Goal: Transaction & Acquisition: Subscribe to service/newsletter

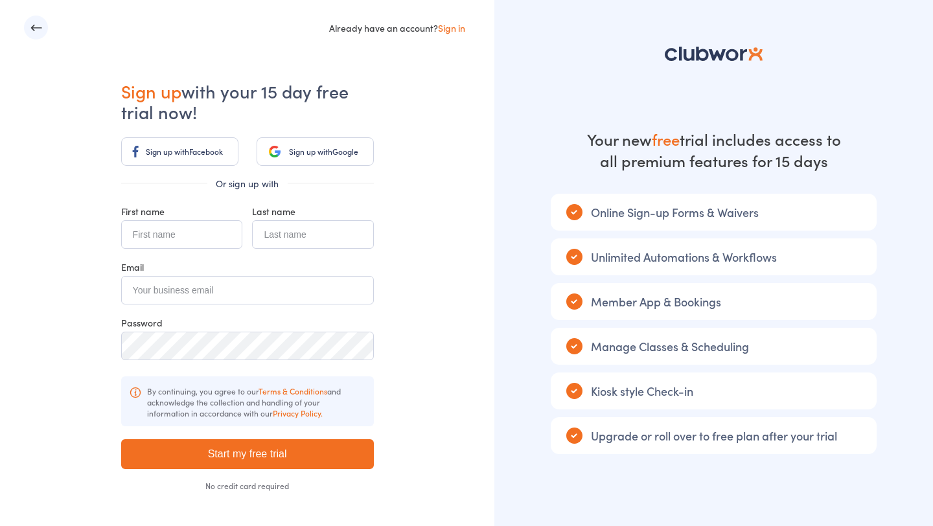
click at [155, 231] on input "text" at bounding box center [181, 234] width 121 height 29
type input "Test"
type input "Dharma"
click at [154, 294] on input "email" at bounding box center [247, 290] width 253 height 29
type input "dummydharma@example.com"
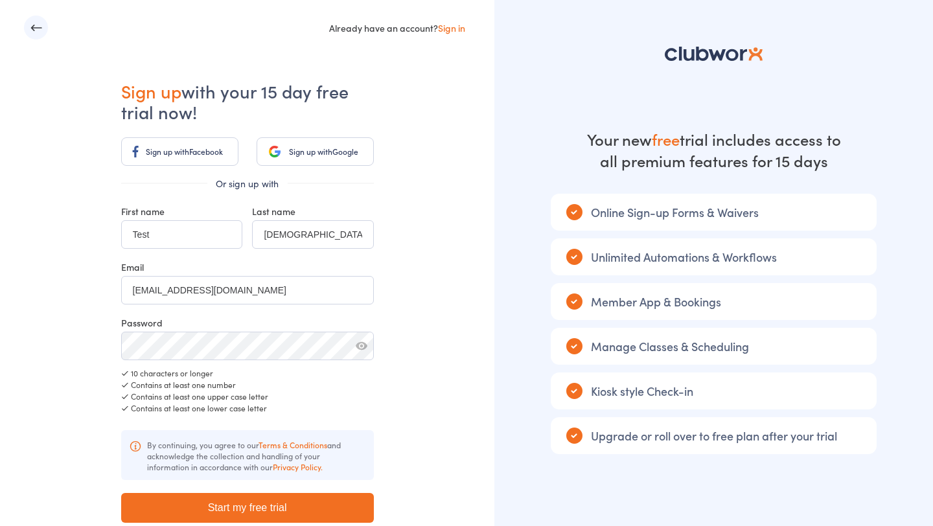
click at [271, 388] on div "Contains at least one number" at bounding box center [247, 385] width 253 height 12
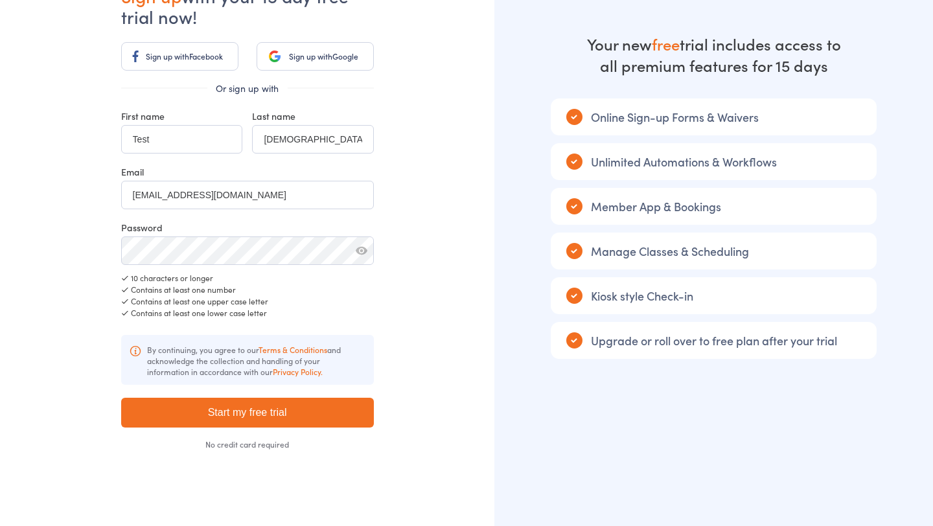
scroll to position [97, 0]
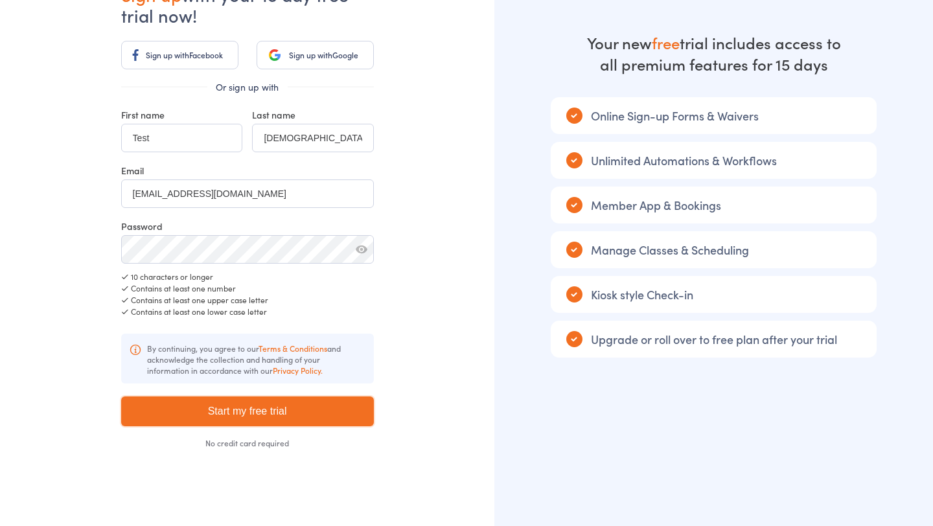
click at [284, 413] on input "Start my free trial" at bounding box center [247, 411] width 253 height 30
type input "Please wait ..."
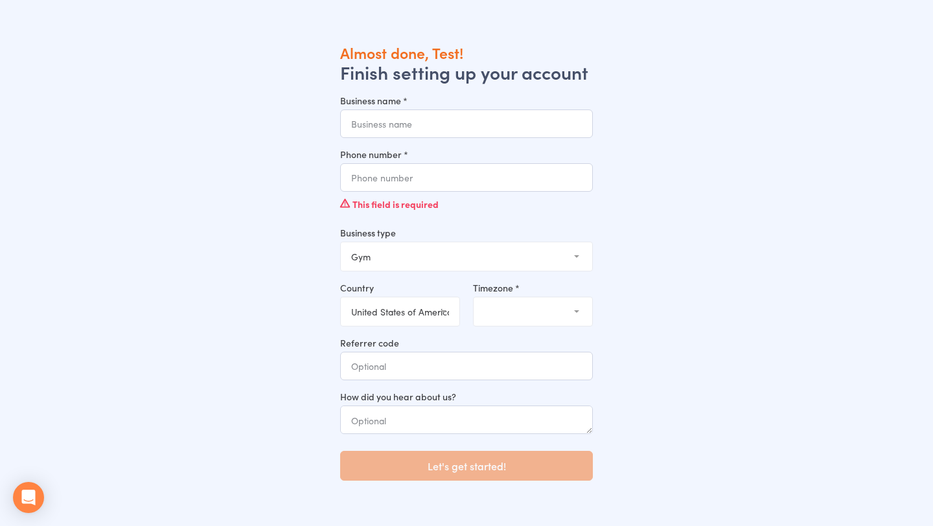
click at [409, 113] on input "Business name *" at bounding box center [466, 123] width 253 height 29
type input "Business Dumy"
click at [404, 183] on input "3" at bounding box center [466, 177] width 253 height 29
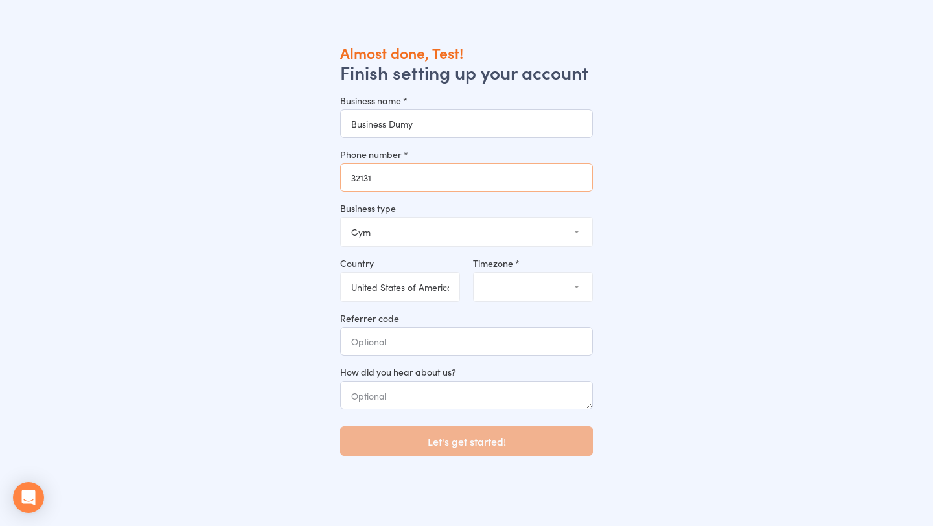
type input "32131"
click at [433, 291] on select "[GEOGRAPHIC_DATA] (the) [GEOGRAPHIC_DATA] [GEOGRAPHIC_DATA] [GEOGRAPHIC_DATA] […" at bounding box center [400, 287] width 119 height 29
select select "AU"
click at [496, 297] on select "(GMT+10:30) Lord [PERSON_NAME] (GMT+10:00) [GEOGRAPHIC_DATA] (GMT+10:00) [GEOGR…" at bounding box center [533, 287] width 119 height 29
select select "3"
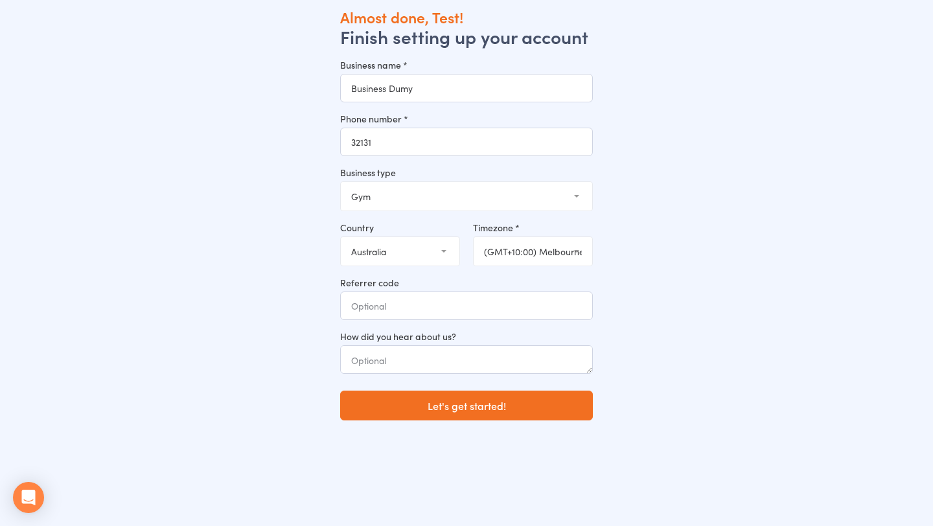
scroll to position [43, 0]
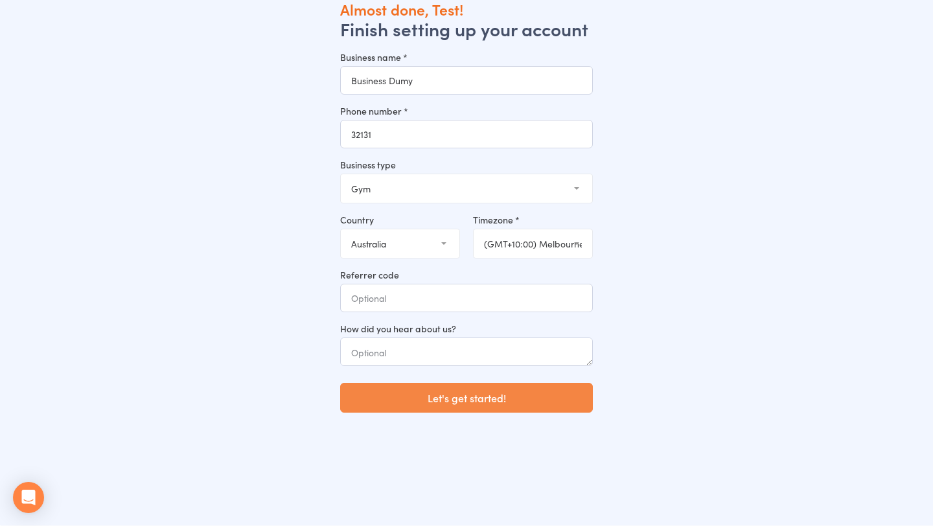
click at [481, 396] on button "Let's get started!" at bounding box center [466, 398] width 253 height 30
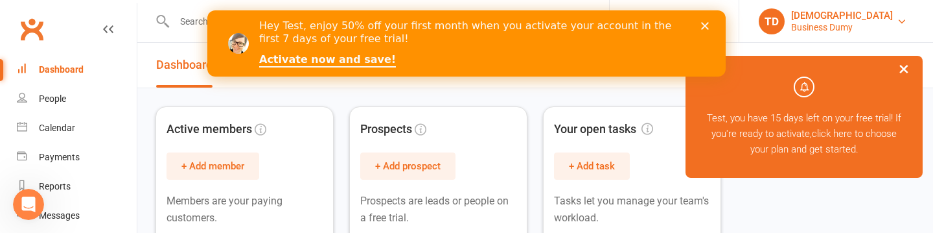
click at [889, 24] on link "TD Test Dharma Business Dumy" at bounding box center [836, 21] width 155 height 26
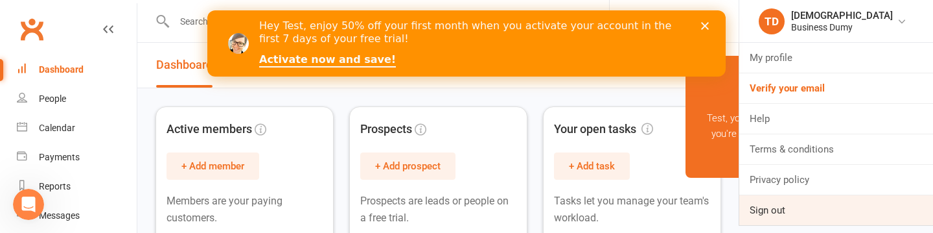
click at [804, 206] on link "Sign out" at bounding box center [836, 210] width 194 height 30
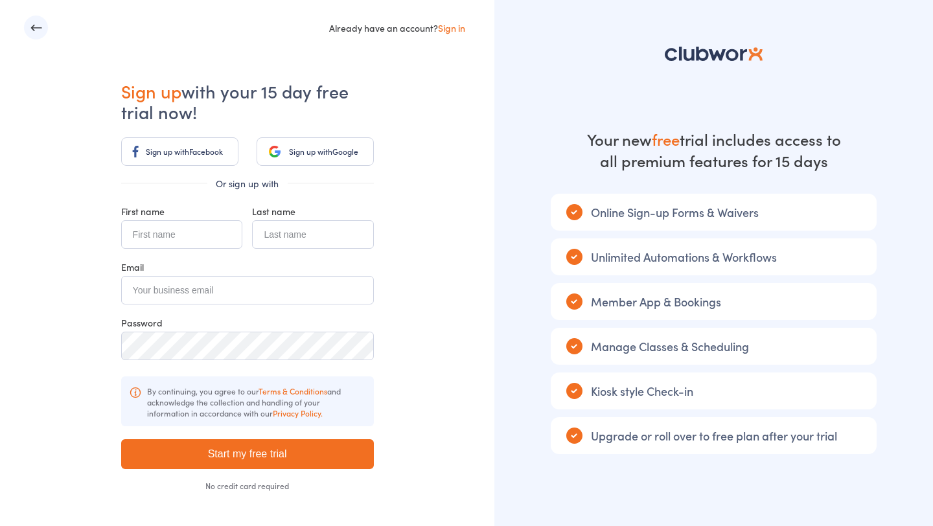
click at [197, 240] on input "text" at bounding box center [181, 234] width 121 height 29
type input "SM"
type input "Dummy"
click at [188, 284] on input "email" at bounding box center [247, 290] width 253 height 29
type input "[EMAIL_ADDRESS][DOMAIN_NAME]"
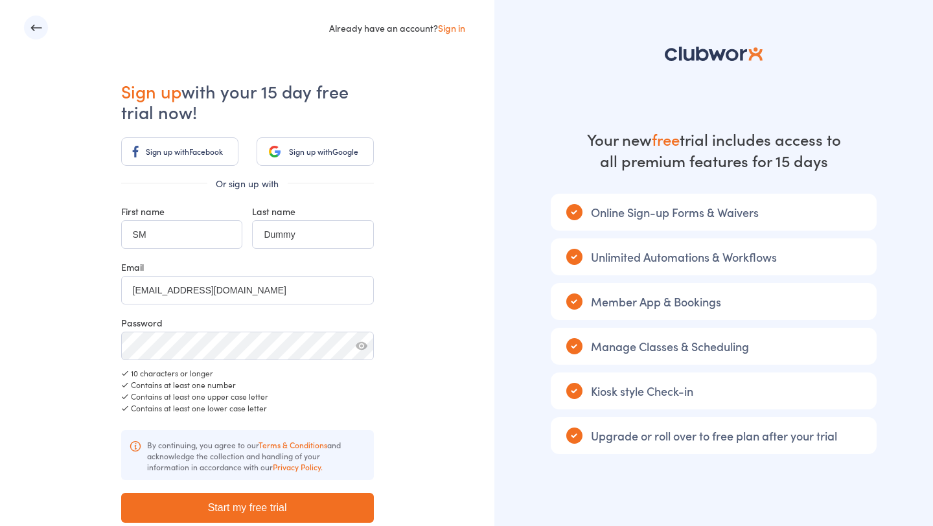
click at [358, 344] on button "button" at bounding box center [362, 346] width 12 height 12
click at [360, 344] on button "button" at bounding box center [362, 346] width 12 height 12
click at [304, 505] on input "Start my free trial" at bounding box center [247, 508] width 253 height 30
type input "Please wait ..."
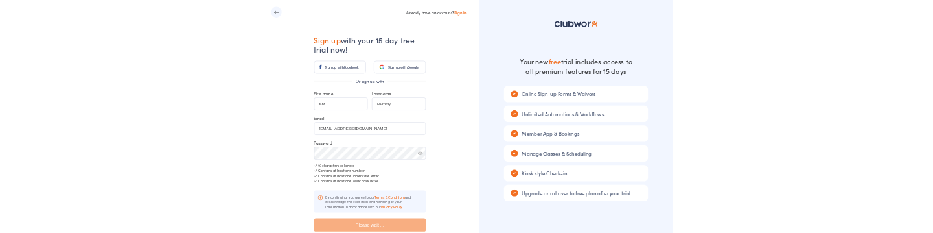
scroll to position [97, 0]
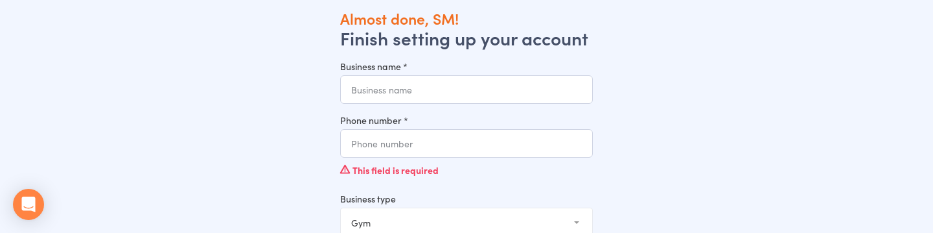
scroll to position [25, 0]
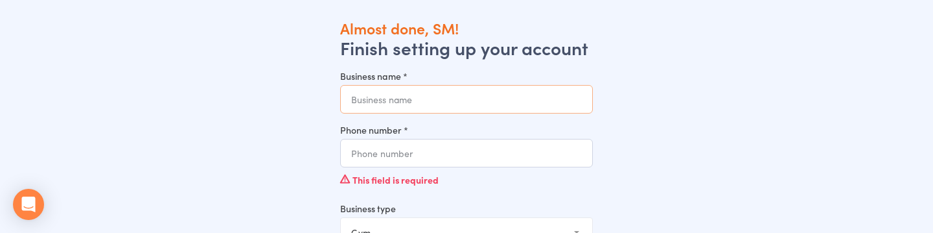
click at [383, 97] on input "Business name *" at bounding box center [466, 99] width 253 height 29
type input "Test Business"
click at [404, 157] on input "Phone number *" at bounding box center [466, 153] width 253 height 29
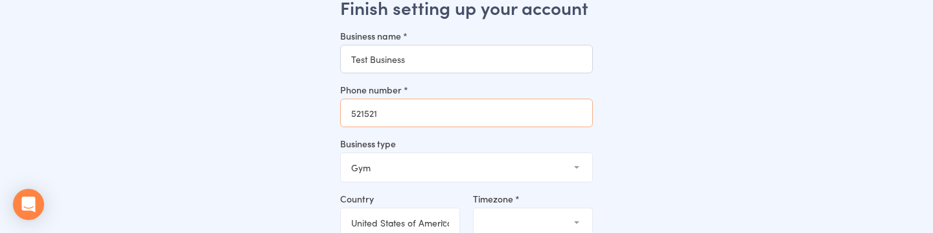
scroll to position [76, 0]
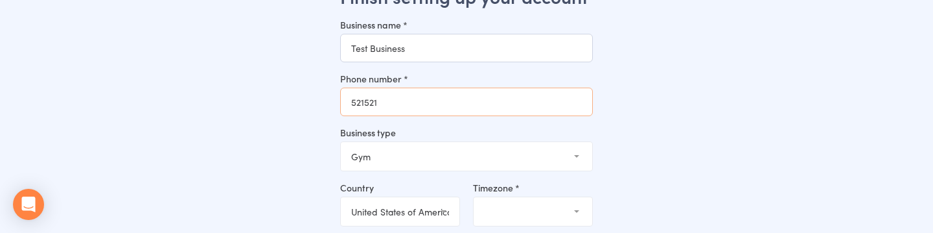
type input "521521"
click at [385, 152] on select "Gym Studio Martial Arts Yoga School Dance School Pole Dance Personal Trainer Cr…" at bounding box center [466, 156] width 251 height 29
select select "9"
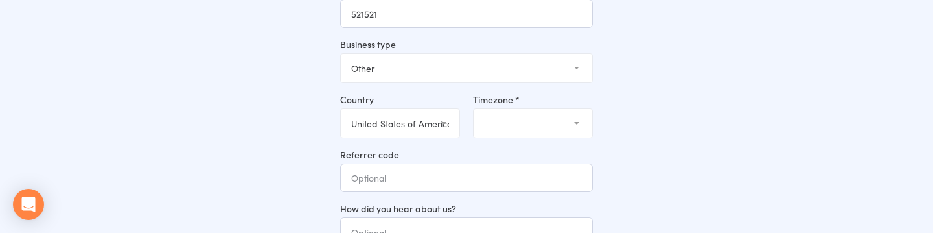
scroll to position [180, 0]
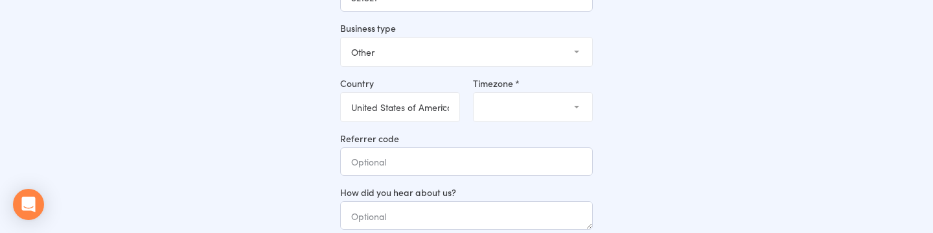
click at [411, 113] on select "[GEOGRAPHIC_DATA] (the) [GEOGRAPHIC_DATA] [GEOGRAPHIC_DATA] [GEOGRAPHIC_DATA] […" at bounding box center [400, 107] width 119 height 29
select select "AU"
click at [493, 103] on select "(GMT+10:30) Lord [PERSON_NAME] (GMT+10:00) [GEOGRAPHIC_DATA] (GMT+10:00) [GEOGR…" at bounding box center [533, 107] width 119 height 29
select select "3"
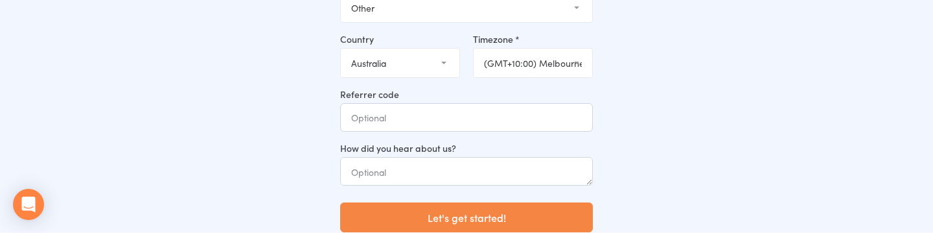
click at [402, 211] on button "Let's get started!" at bounding box center [466, 217] width 253 height 30
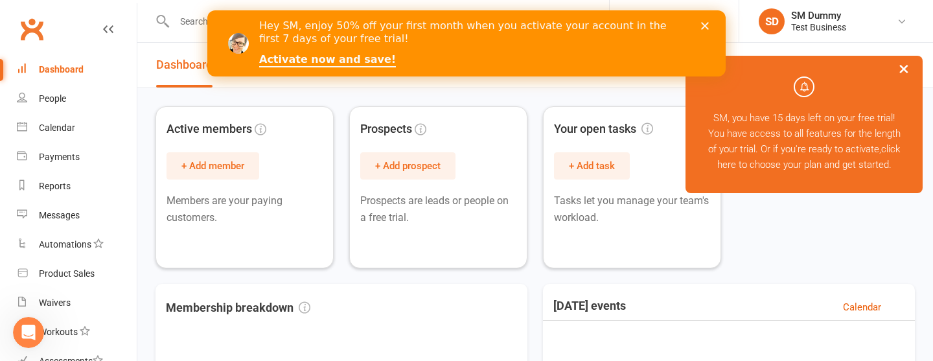
click at [705, 29] on icon "Close" at bounding box center [705, 26] width 8 height 8
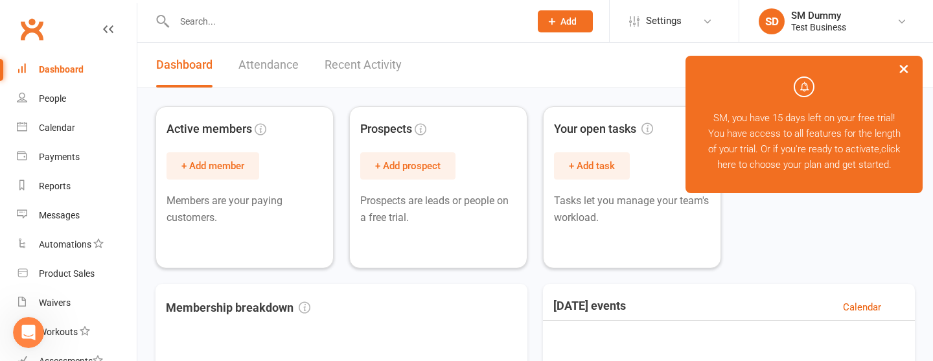
click at [906, 71] on button "×" at bounding box center [903, 68] width 23 height 28
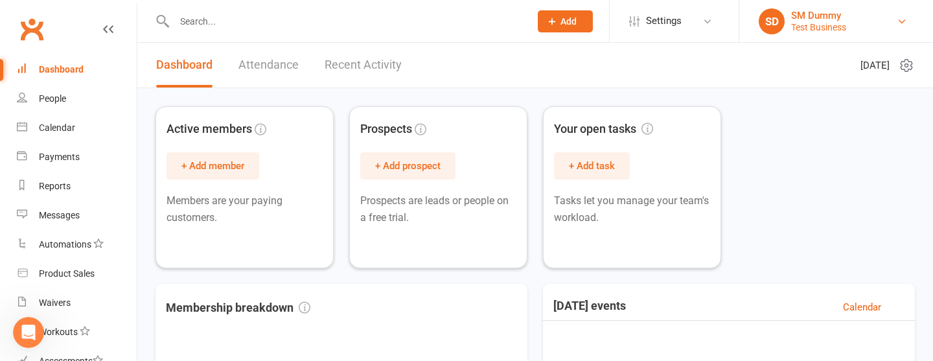
click at [855, 28] on link "SD SM Dummy Test Business" at bounding box center [836, 21] width 155 height 26
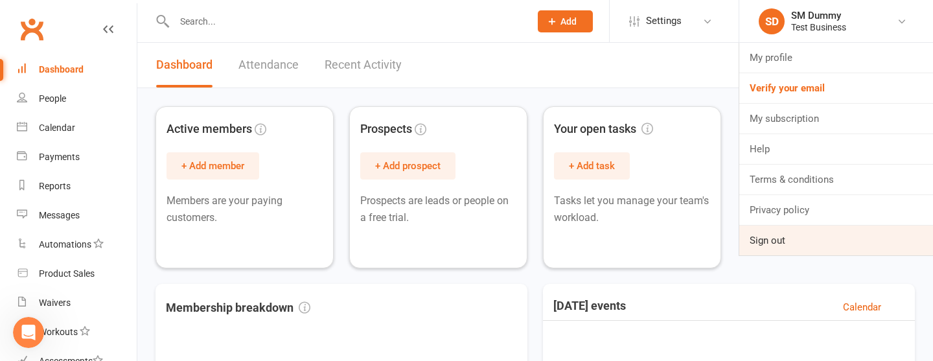
click at [816, 232] on link "Sign out" at bounding box center [836, 240] width 194 height 30
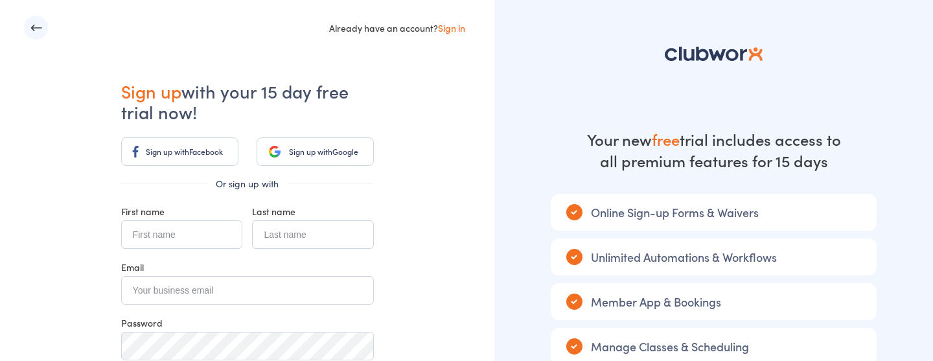
click at [196, 232] on input "text" at bounding box center [181, 234] width 121 height 29
click at [192, 237] on input "Smart" at bounding box center [181, 234] width 121 height 29
type input "Testing"
type input "User"
click at [187, 290] on input "email" at bounding box center [247, 290] width 253 height 29
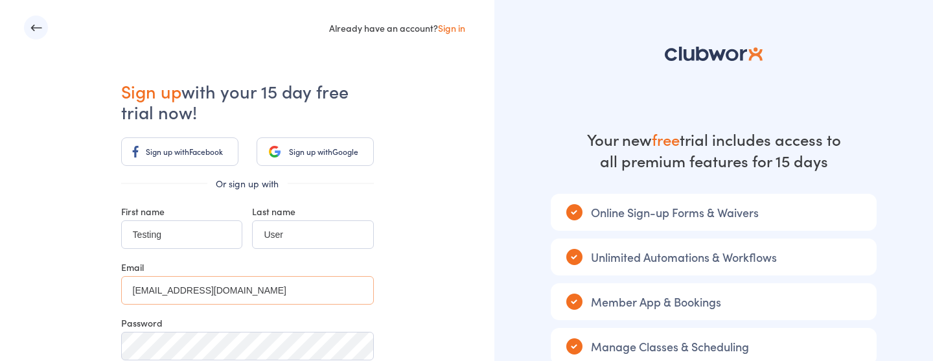
scroll to position [76, 0]
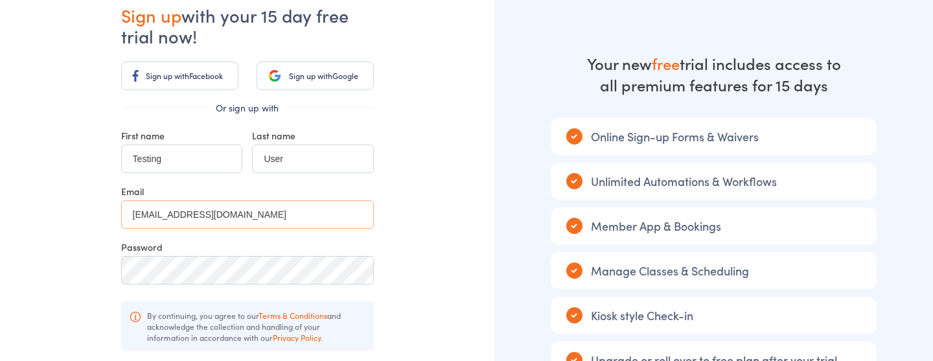
type input "userdummy@example.com"
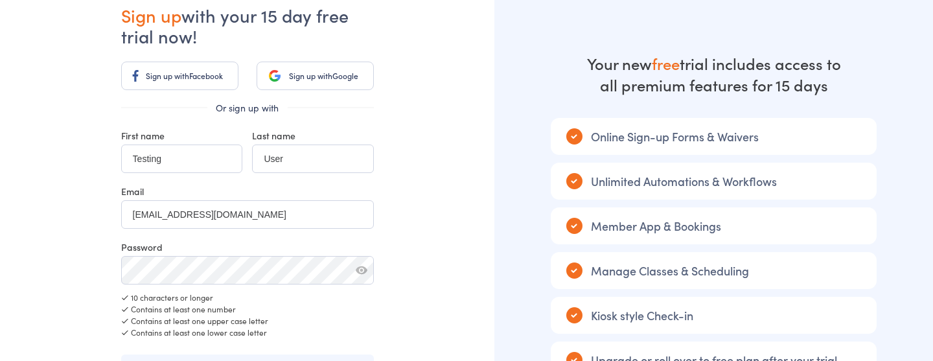
click at [362, 271] on button "button" at bounding box center [362, 270] width 12 height 12
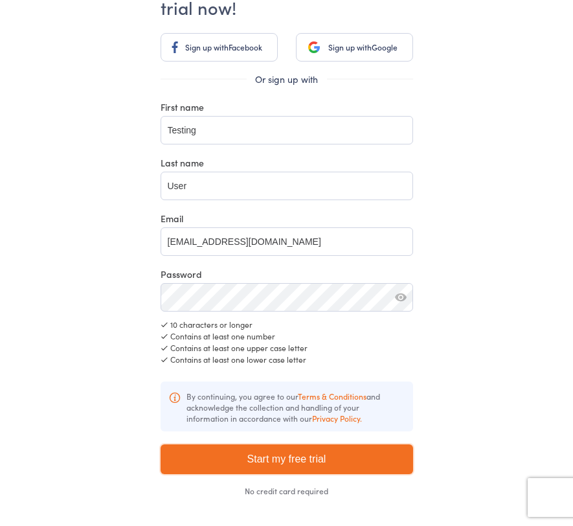
click at [378, 360] on input "Start my free trial" at bounding box center [287, 459] width 253 height 30
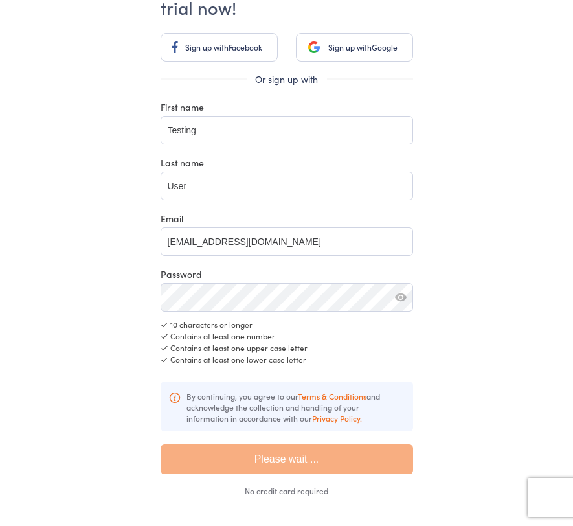
type input "Please wait ..."
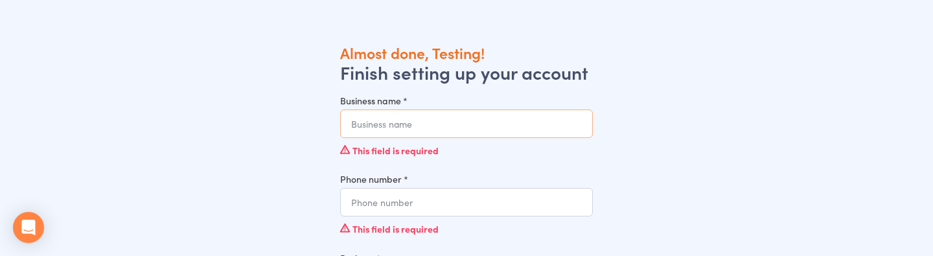
click at [450, 132] on input "Business name *" at bounding box center [466, 123] width 253 height 29
click at [386, 123] on input "Business name *" at bounding box center [466, 123] width 253 height 29
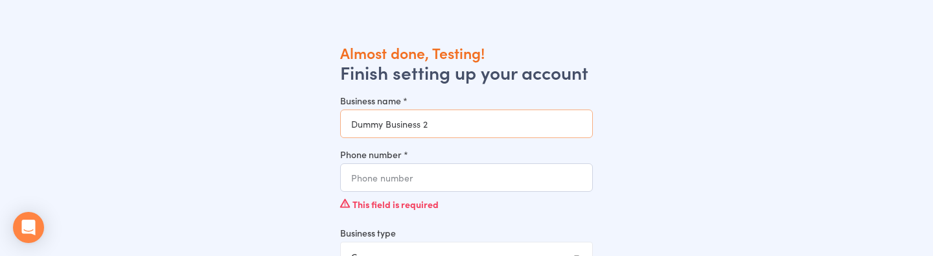
type input "Dummy Business 2"
click at [379, 180] on input "Phone number *" at bounding box center [466, 177] width 253 height 29
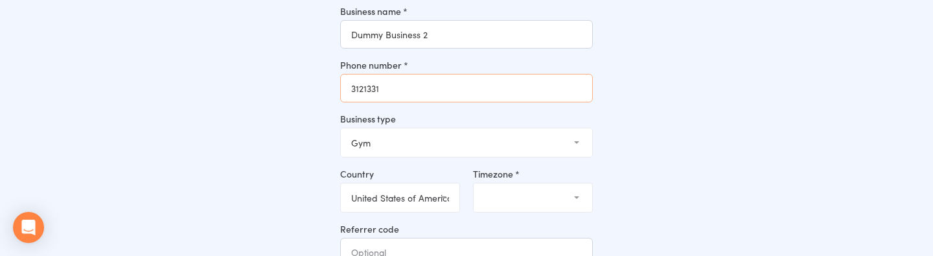
scroll to position [93, 0]
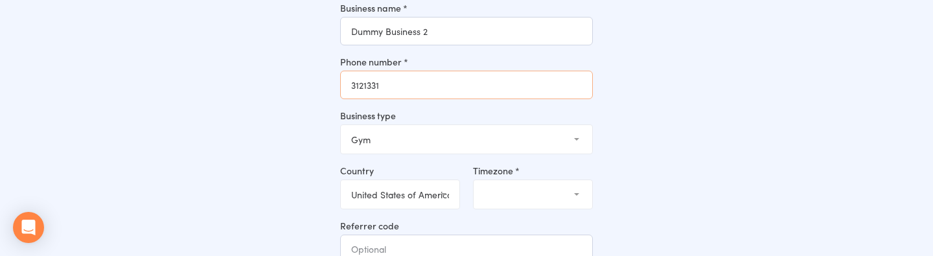
type input "3121331"
click at [503, 191] on select "(GMT-04:00) [US_STATE] (GMT-04:00) [GEOGRAPHIC_DATA] (GMT-04:00) [GEOGRAPHIC_DA…" at bounding box center [533, 194] width 119 height 29
click at [411, 198] on select "[GEOGRAPHIC_DATA] (the) [GEOGRAPHIC_DATA] [GEOGRAPHIC_DATA] [GEOGRAPHIC_DATA] […" at bounding box center [400, 194] width 119 height 29
select select "AU"
click at [508, 201] on select "(GMT+10:30) Lord [PERSON_NAME] (GMT+10:00) [GEOGRAPHIC_DATA] (GMT+10:00) [GEOGR…" at bounding box center [533, 194] width 119 height 29
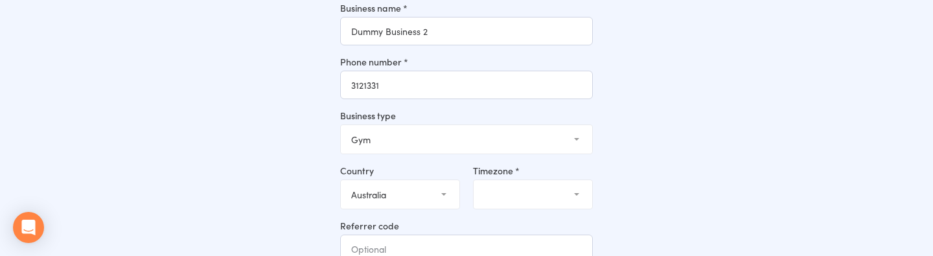
select select "3"
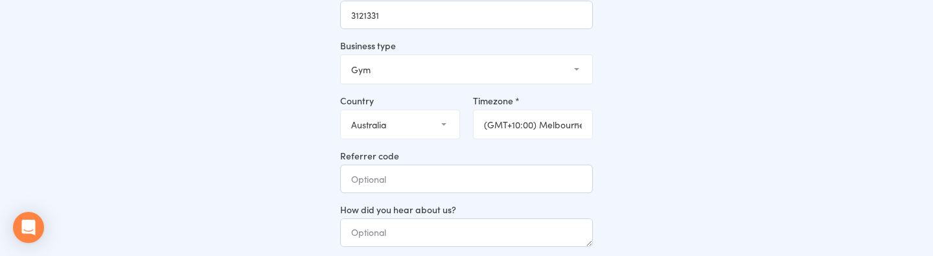
scroll to position [201, 0]
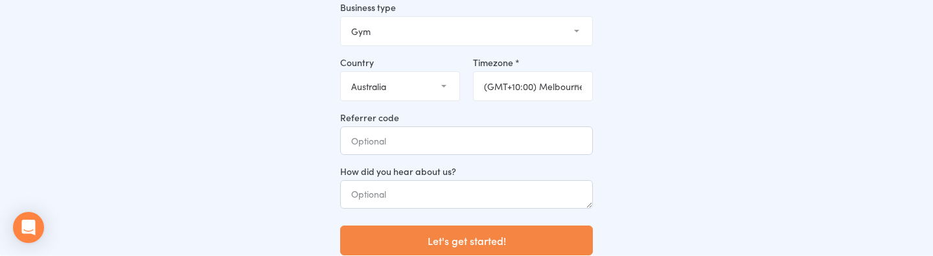
click at [525, 235] on button "Let's get started!" at bounding box center [466, 240] width 253 height 30
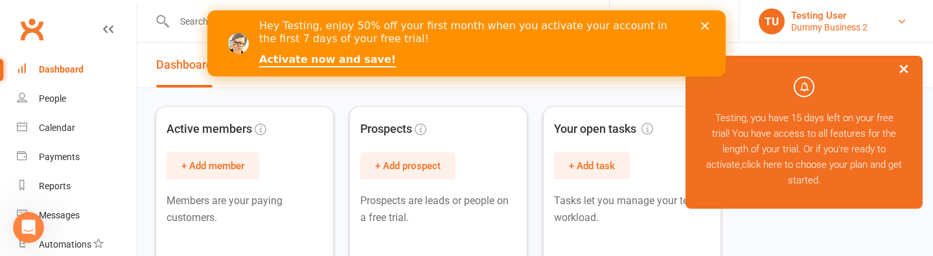
click at [878, 21] on link "TU Testing User Dummy Business 2" at bounding box center [836, 21] width 155 height 26
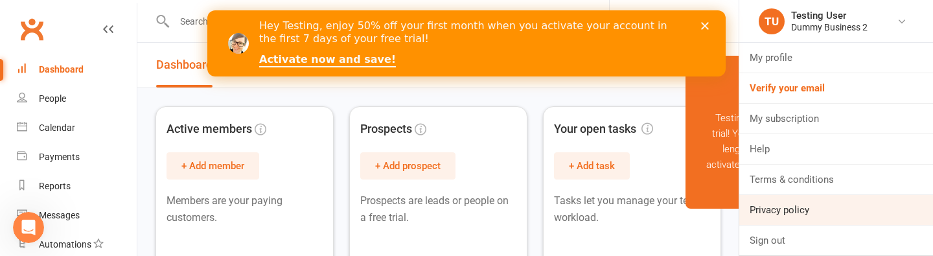
scroll to position [2, 0]
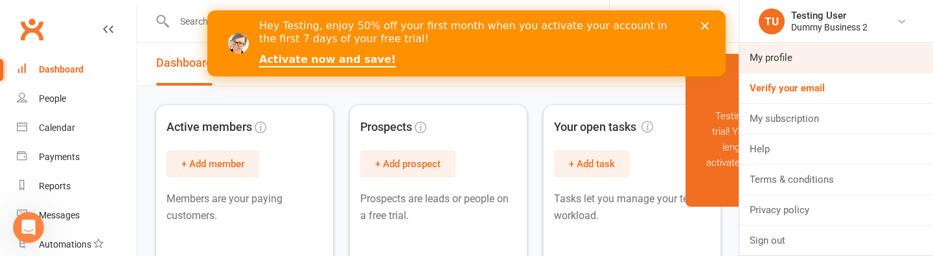
click at [781, 60] on link "My profile" at bounding box center [836, 58] width 194 height 30
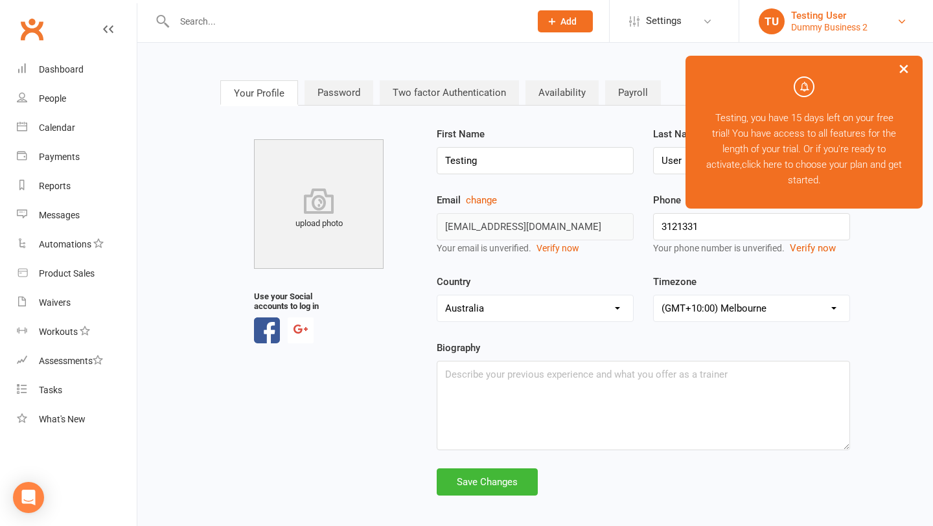
click at [851, 17] on div "Testing User" at bounding box center [829, 16] width 76 height 12
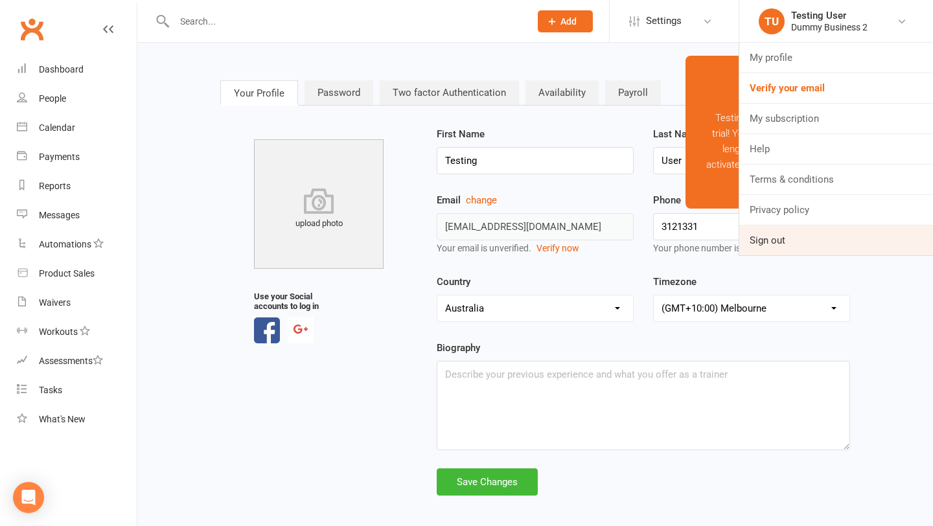
click at [801, 242] on link "Sign out" at bounding box center [836, 240] width 194 height 30
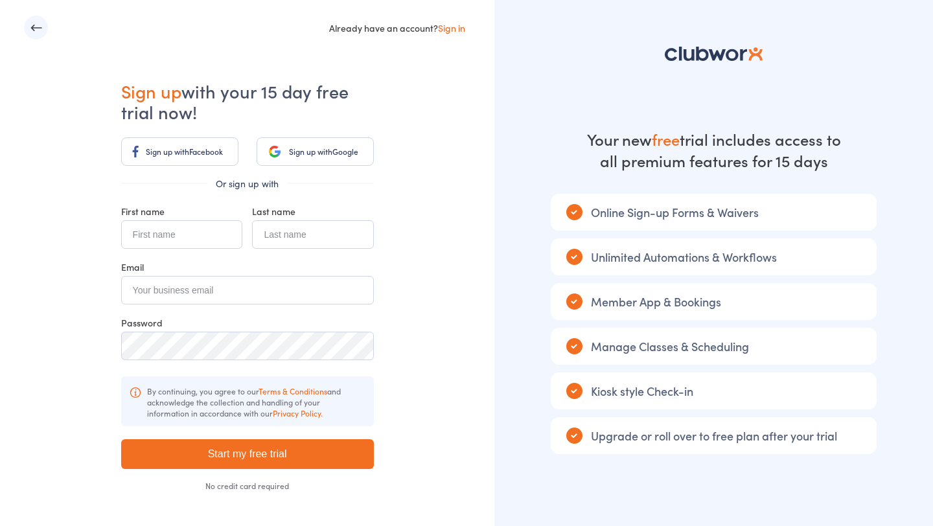
scroll to position [4, 0]
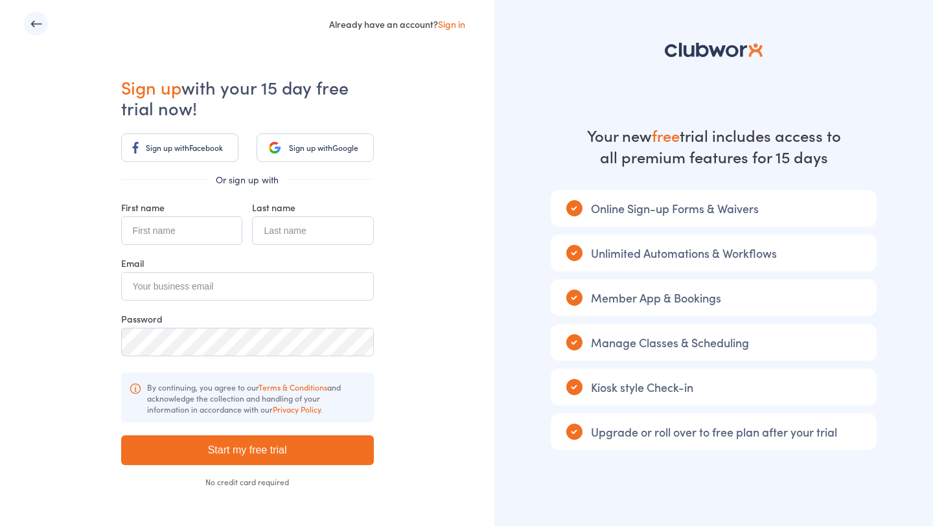
click at [200, 229] on input "text" at bounding box center [181, 230] width 121 height 29
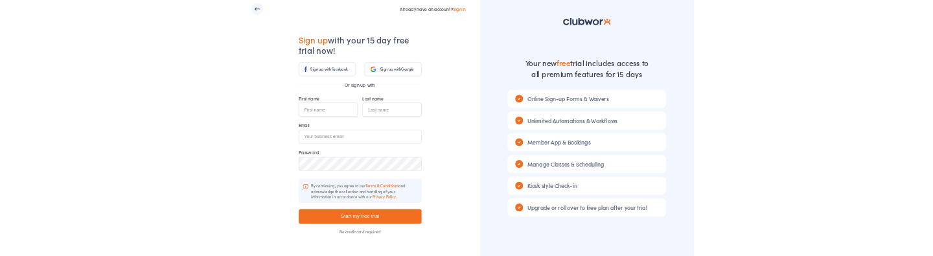
scroll to position [7, 0]
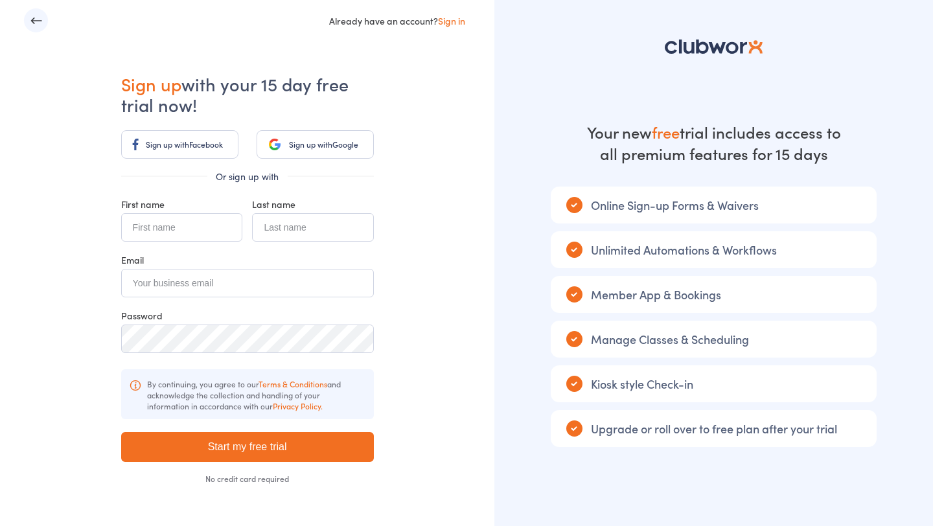
click at [206, 230] on input "text" at bounding box center [181, 227] width 121 height 29
type input "DhrmSM"
type input "Test"
click at [189, 275] on input "email" at bounding box center [247, 283] width 253 height 29
type input "dhrmsm12@example.com"
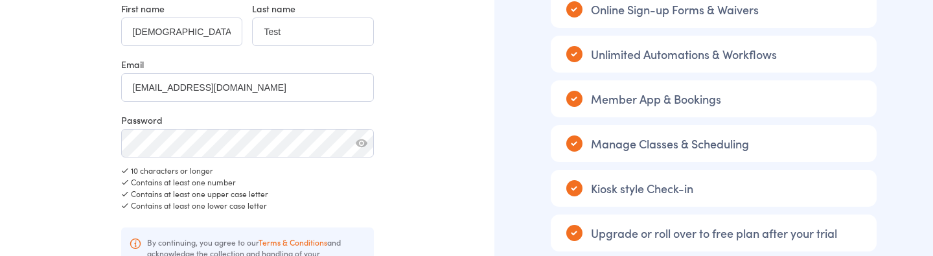
scroll to position [367, 0]
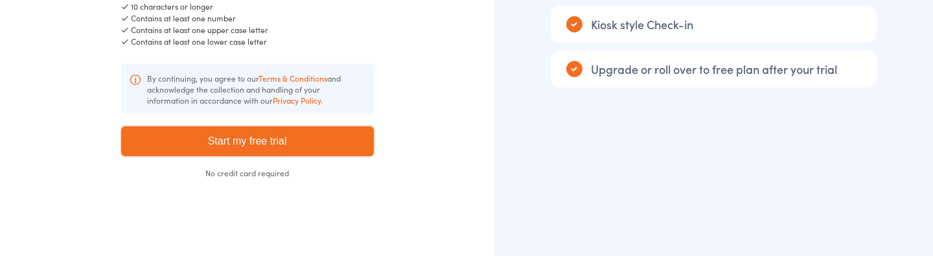
click at [299, 128] on input "Start my free trial" at bounding box center [247, 141] width 253 height 30
type input "Please wait ..."
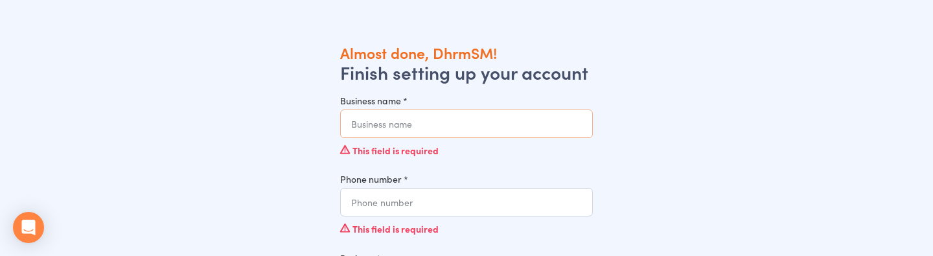
click at [430, 123] on input "Business name *" at bounding box center [466, 123] width 253 height 29
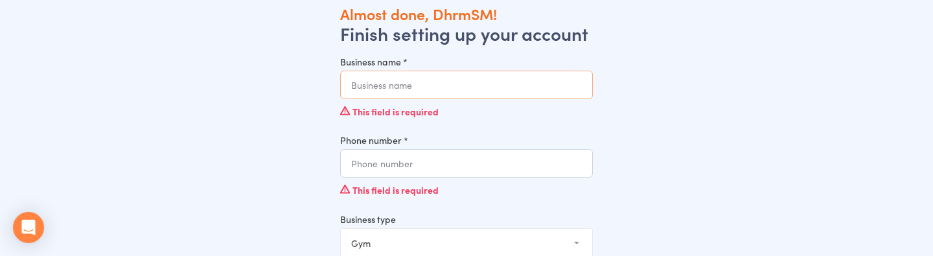
scroll to position [36, 0]
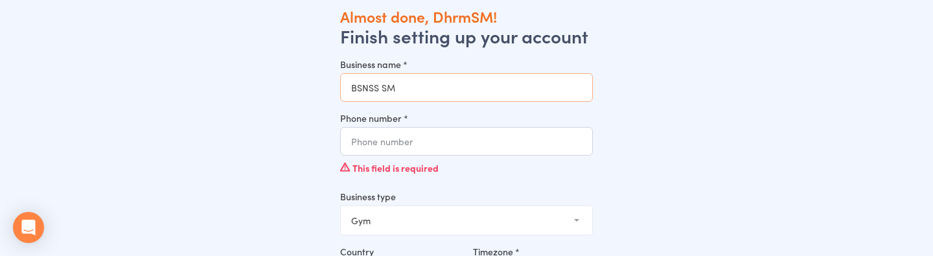
type input "BSNSS SM"
click at [445, 146] on input "Phone number *" at bounding box center [466, 141] width 253 height 29
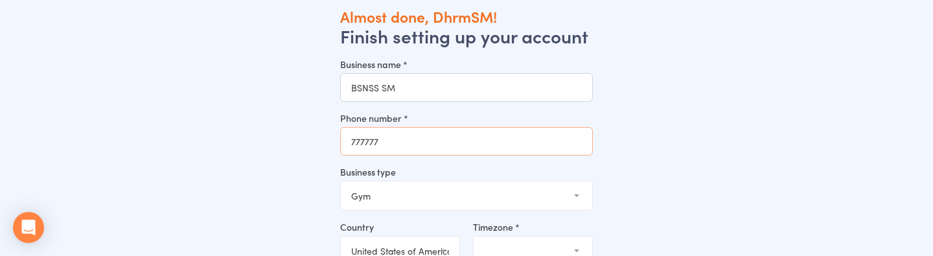
type input "777777"
click at [446, 185] on select "Gym Studio Martial Arts Yoga School Dance School Pole Dance Personal Trainer Cr…" at bounding box center [466, 195] width 251 height 29
select select "2"
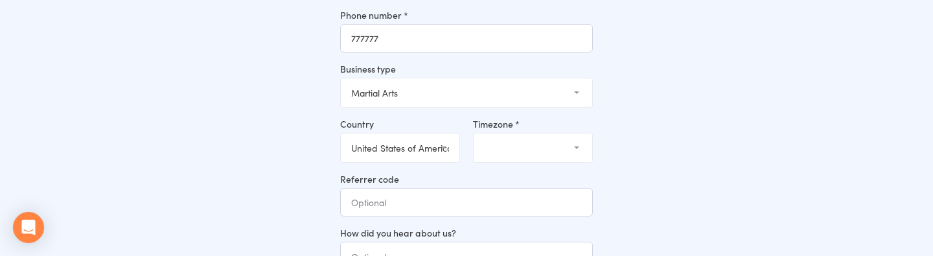
scroll to position [140, 0]
click at [416, 160] on select "United Arab Emirates (the) Austria Australia Belgium Bahrain Canada Switzerland…" at bounding box center [400, 147] width 119 height 29
select select "AU"
click at [520, 144] on select "(GMT+10:30) Lord Howe (GMT+10:00) Macquarie (GMT+10:00) Hobart (GMT+10:00) Melb…" at bounding box center [533, 147] width 119 height 29
select select "3"
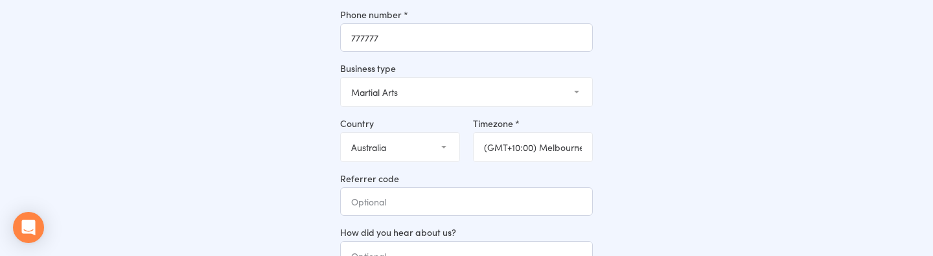
scroll to position [201, 0]
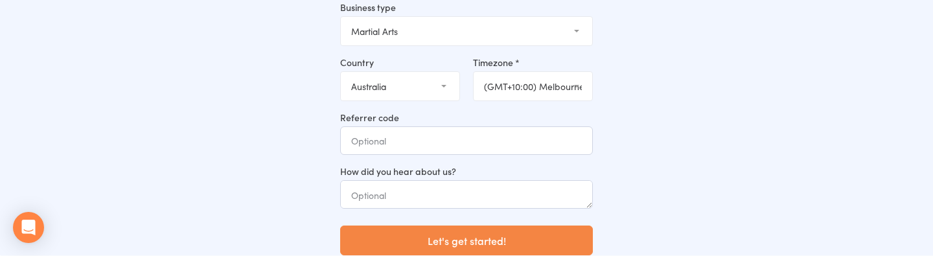
click at [483, 243] on button "Let's get started!" at bounding box center [466, 240] width 253 height 30
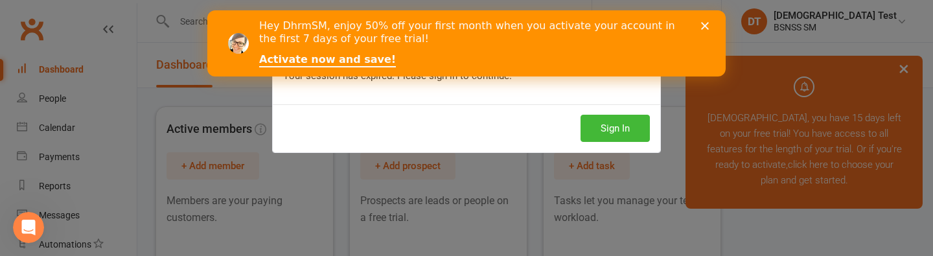
click at [706, 27] on polygon "Close" at bounding box center [705, 26] width 8 height 8
